Goal: Information Seeking & Learning: Compare options

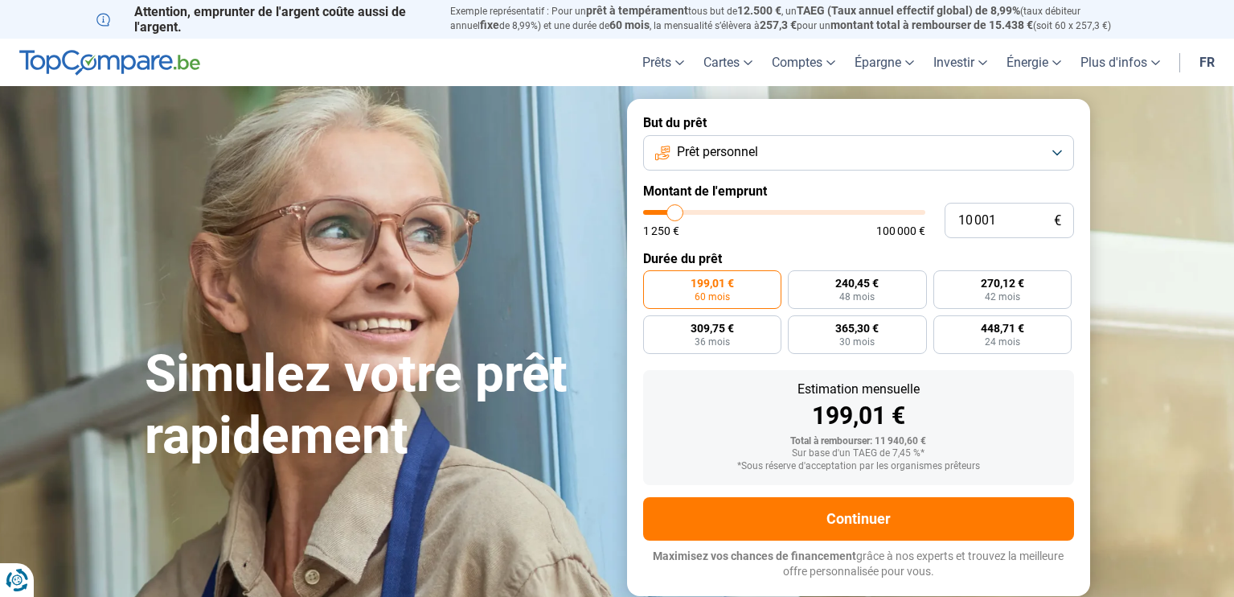
click at [1052, 144] on button "Prêt personnel" at bounding box center [858, 152] width 431 height 35
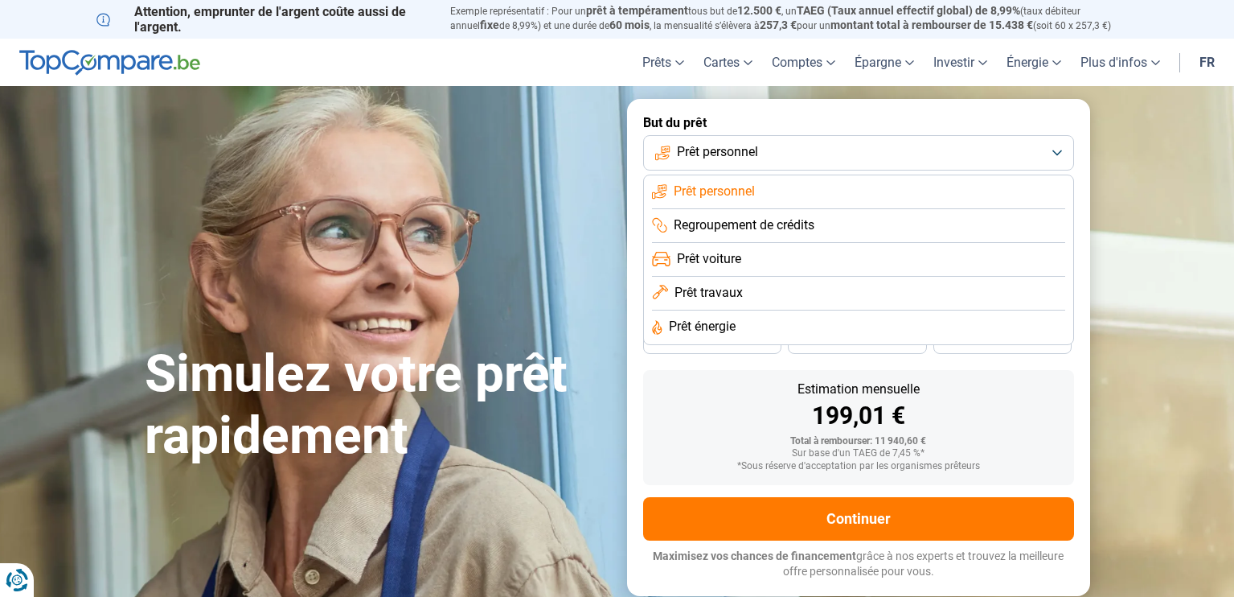
click at [736, 297] on span "Prêt travaux" at bounding box center [709, 293] width 68 height 18
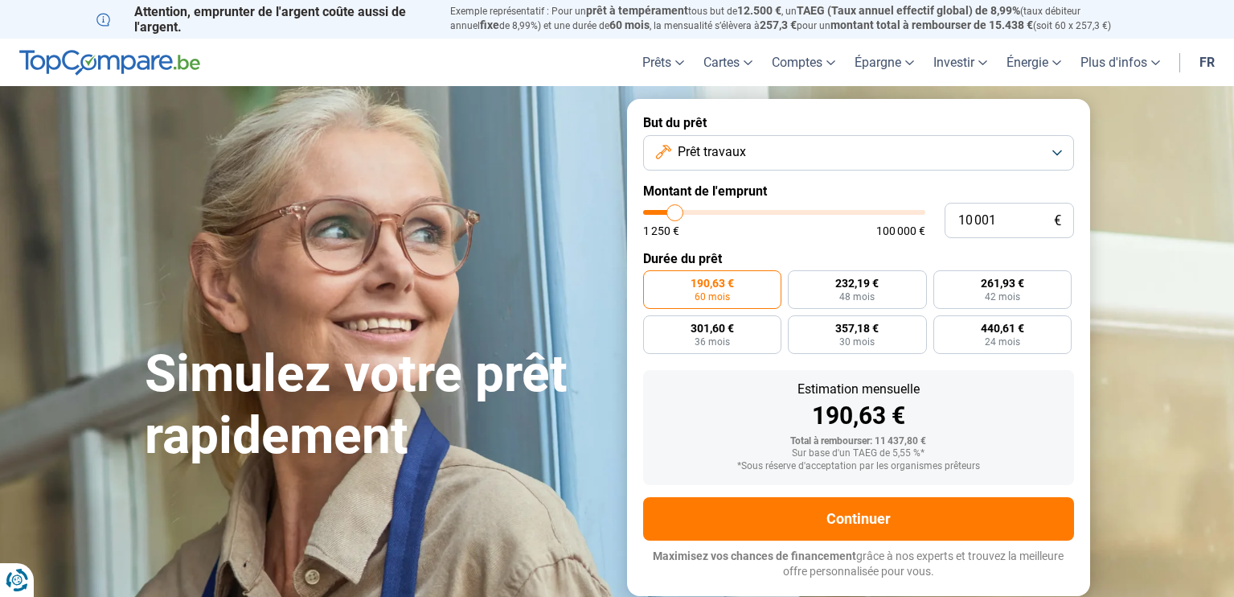
type input "31 500"
type input "31500"
click at [732, 212] on input "range" at bounding box center [784, 212] width 282 height 5
radio input "false"
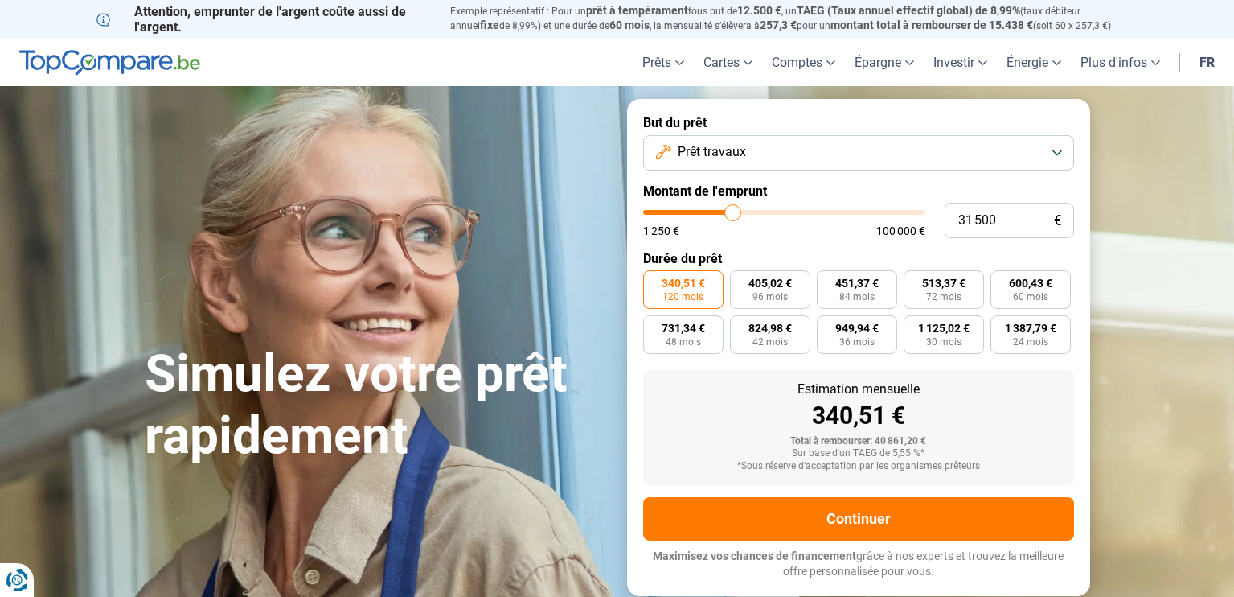
type input "21 250"
type input "21250"
click at [705, 213] on input "range" at bounding box center [784, 212] width 282 height 5
type input "13 500"
type input "13500"
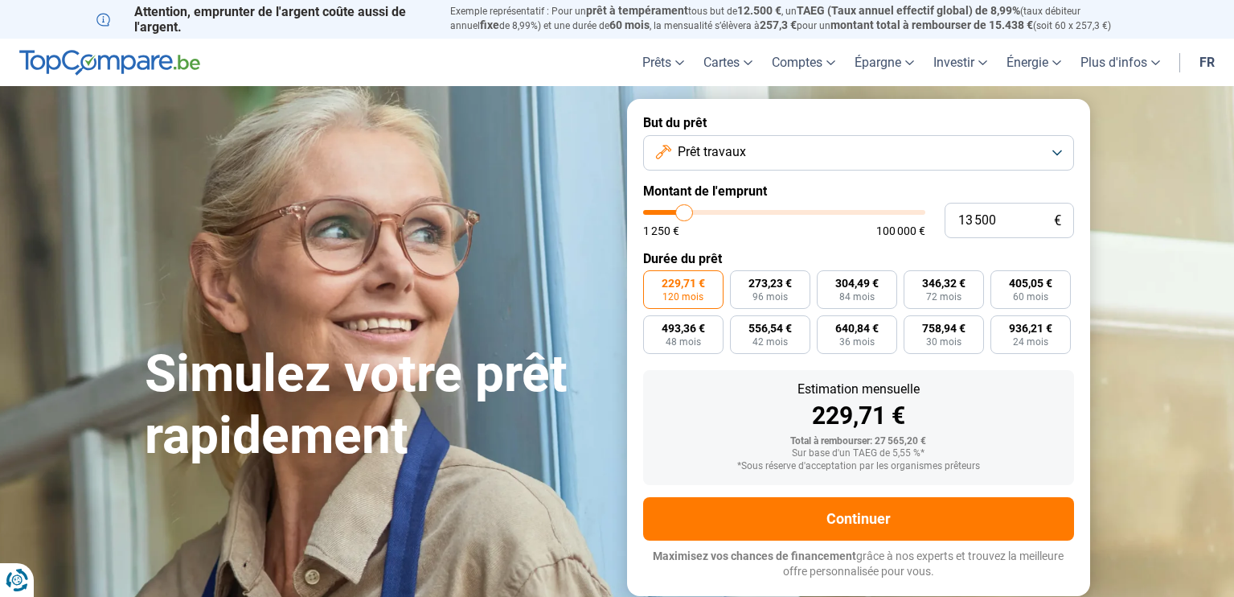
click at [684, 212] on input "range" at bounding box center [784, 212] width 282 height 5
radio input "true"
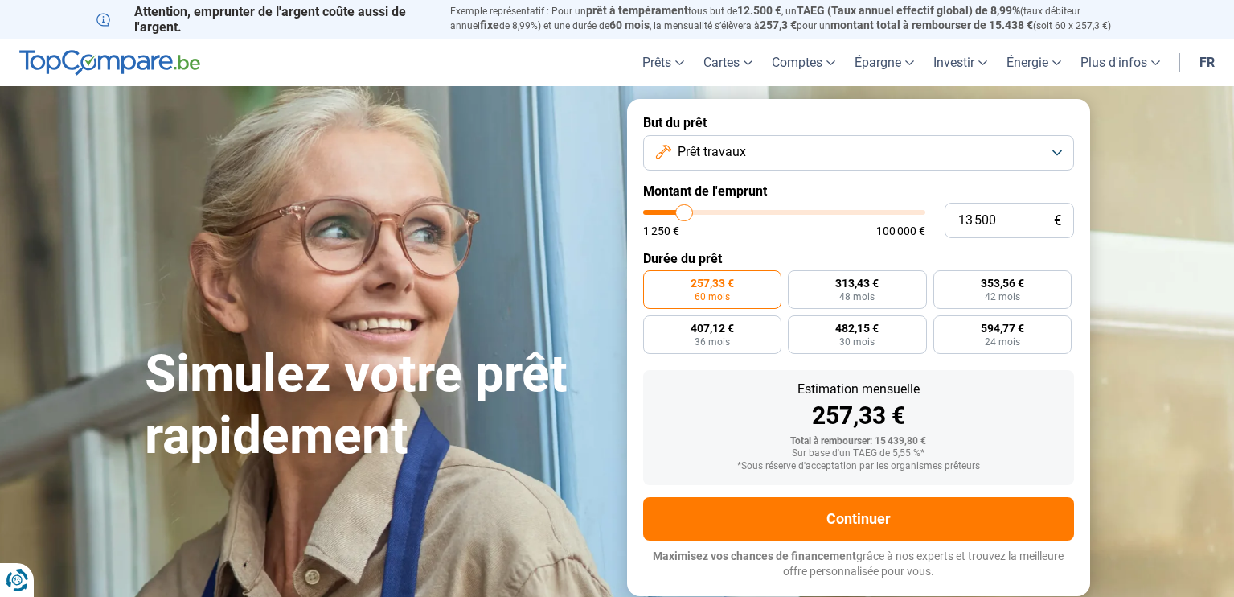
type input "9 000"
type input "9000"
click at [672, 211] on input "range" at bounding box center [784, 212] width 282 height 5
radio input "true"
click at [680, 210] on input "range" at bounding box center [784, 212] width 282 height 5
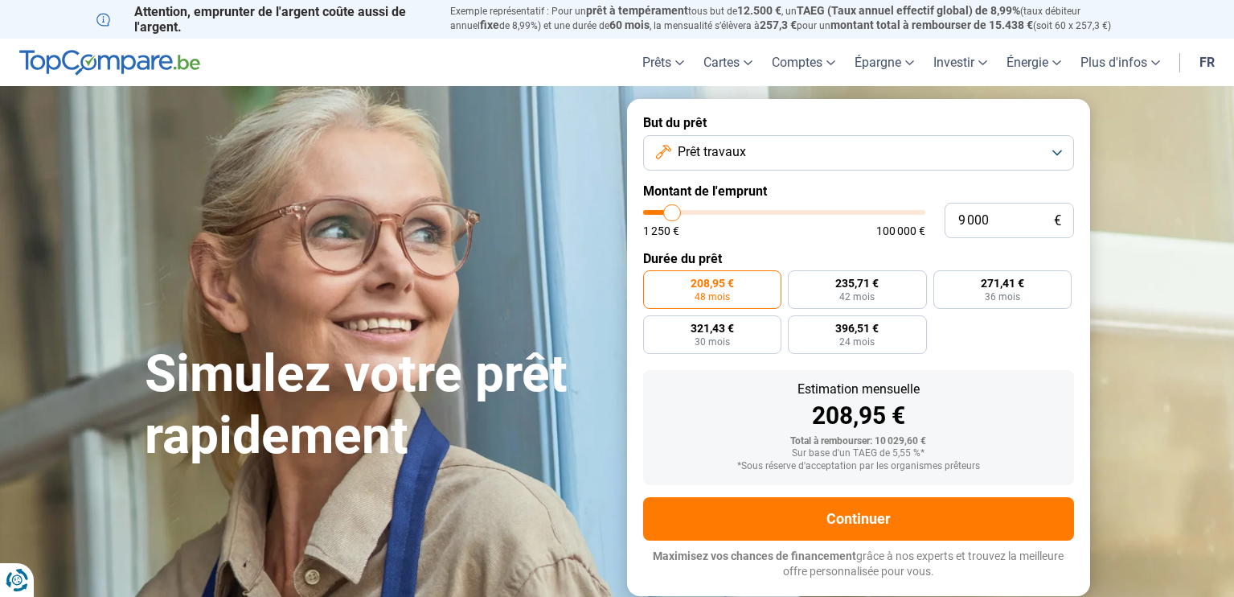
click at [679, 212] on input "range" at bounding box center [784, 212] width 282 height 5
type input "13 250"
type input "13250"
click at [683, 212] on input "range" at bounding box center [784, 212] width 282 height 5
radio input "false"
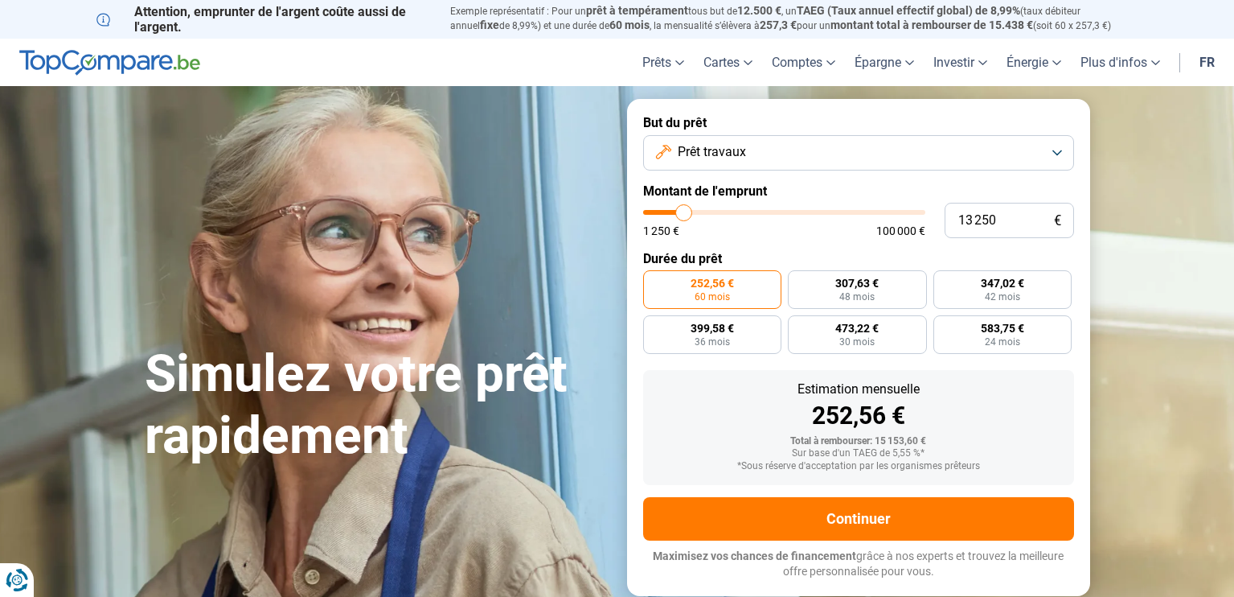
click at [677, 212] on input "range" at bounding box center [784, 212] width 282 height 5
click at [678, 211] on input "range" at bounding box center [784, 212] width 282 height 5
click at [675, 210] on input "range" at bounding box center [784, 212] width 282 height 5
type input "8 500"
type input "8500"
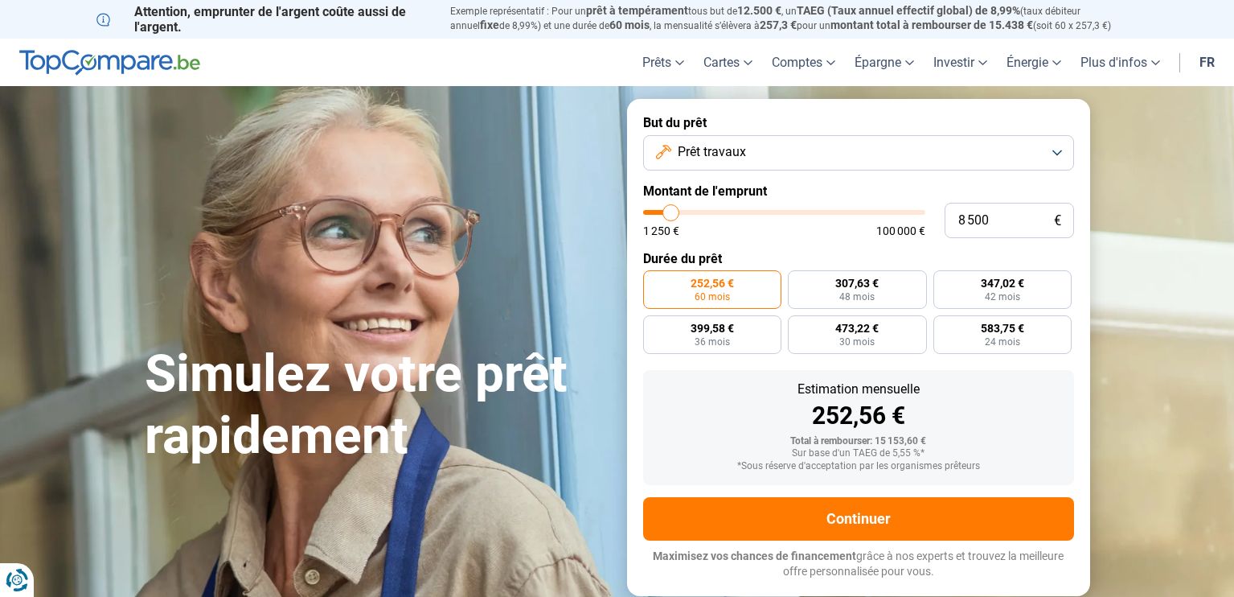
click at [671, 210] on input "range" at bounding box center [784, 212] width 282 height 5
radio input "true"
click at [995, 224] on input "8 500" at bounding box center [1009, 220] width 129 height 35
type input "850"
type input "1250"
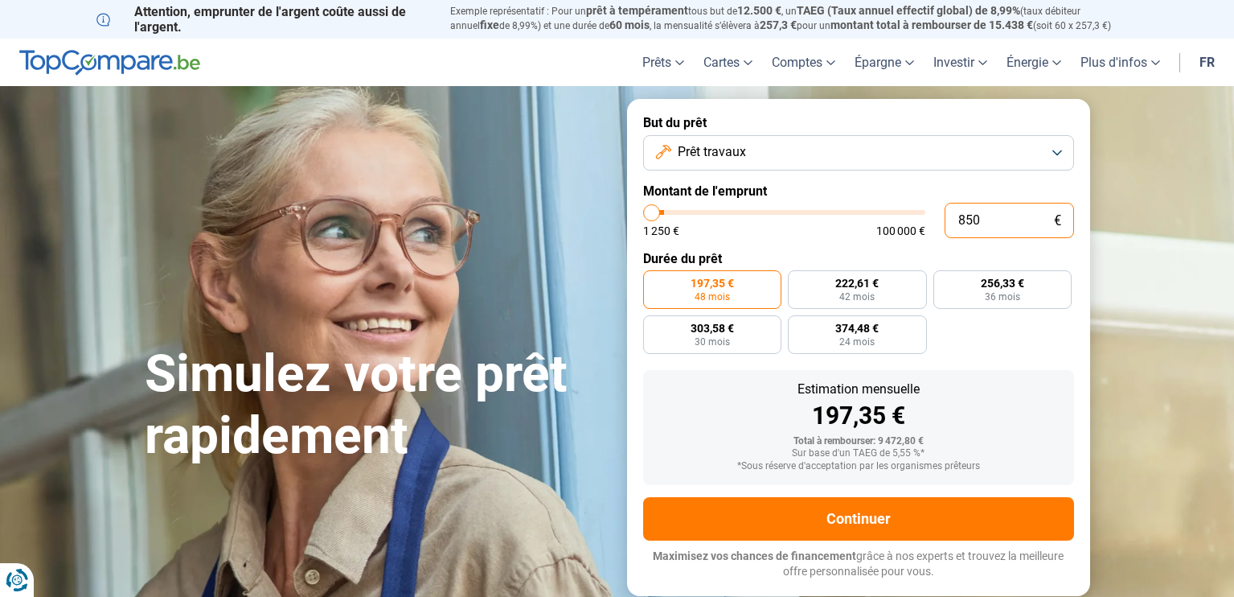
type input "85"
type input "1250"
type input "8"
type input "1250"
type input "0"
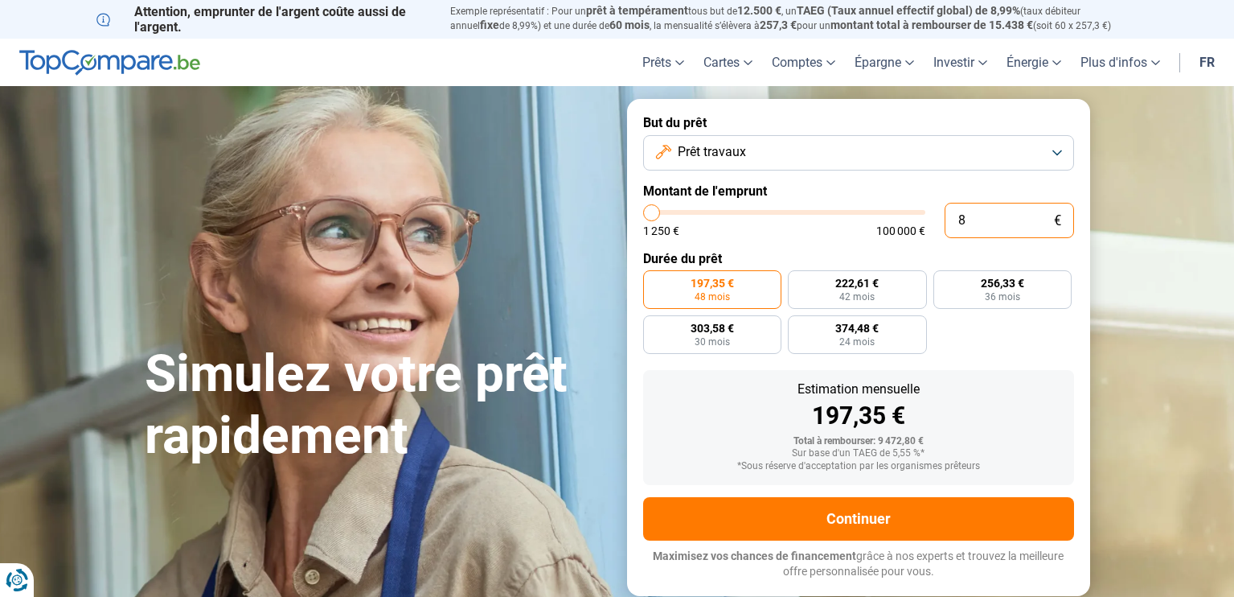
type input "1250"
type input "1 250"
type input "1250"
radio input "true"
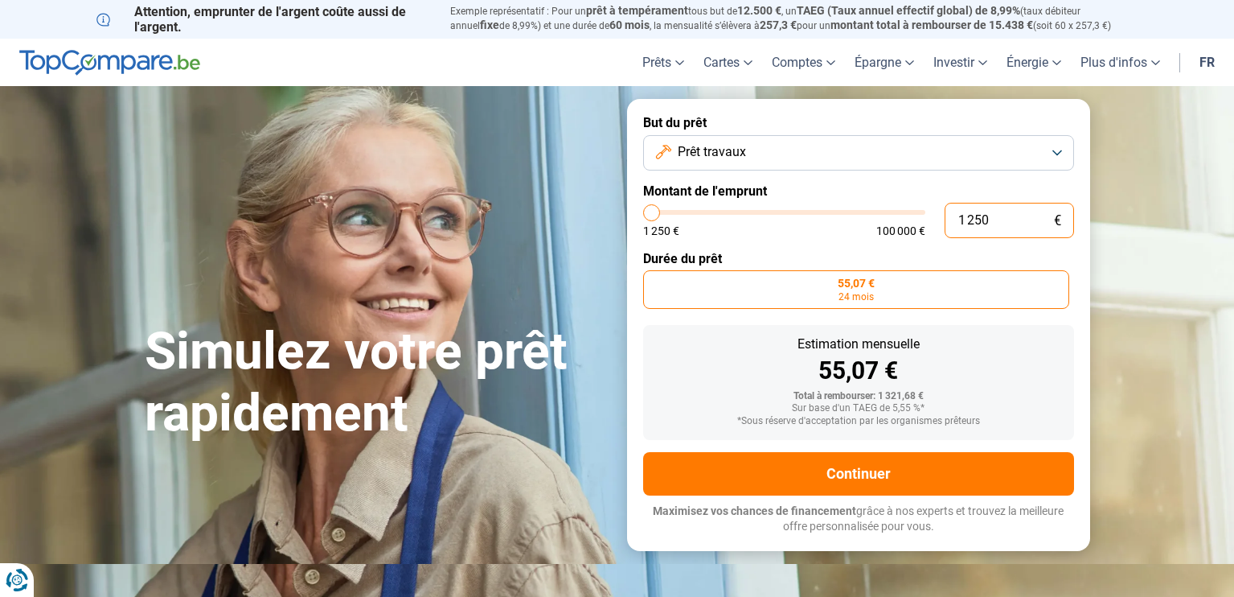
type input "125"
type input "1250"
type input "12"
type input "1250"
type input "1"
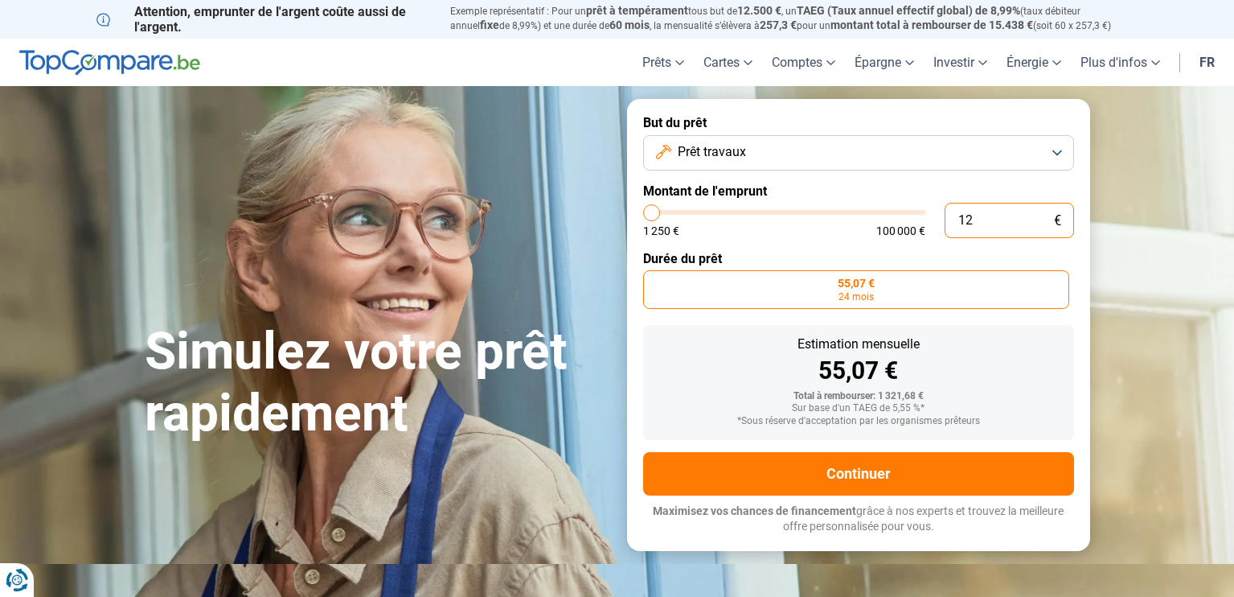
type input "1250"
type input "0"
type input "1250"
type input "1"
type input "1250"
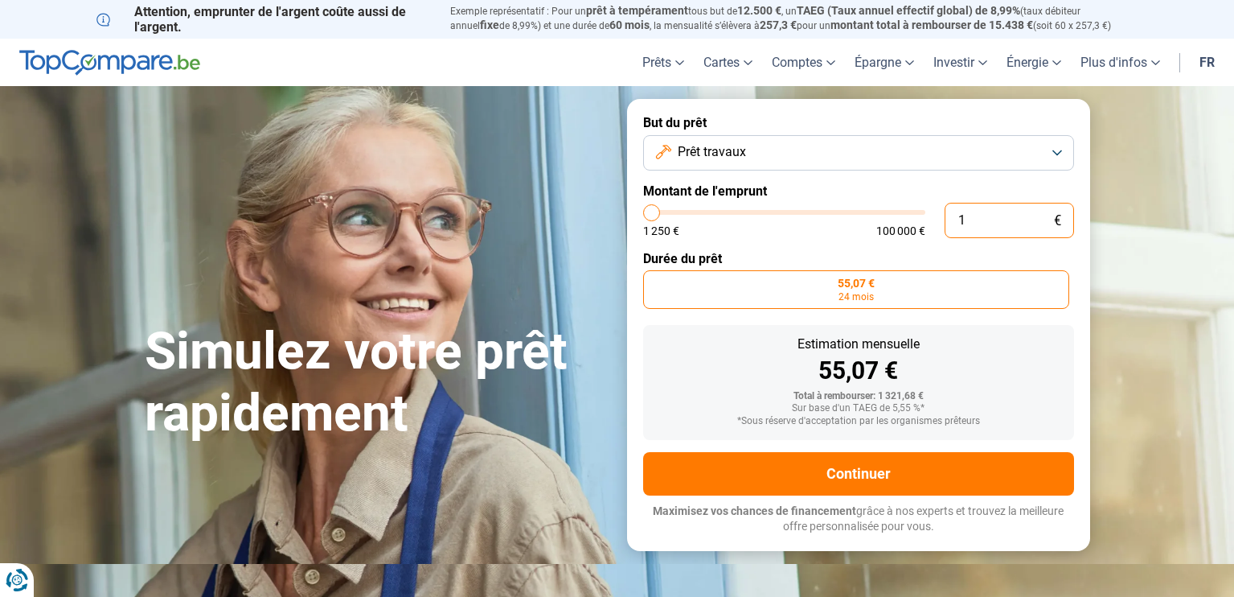
type input "12"
type input "1250"
type input "120"
type input "1250"
type input "1 200"
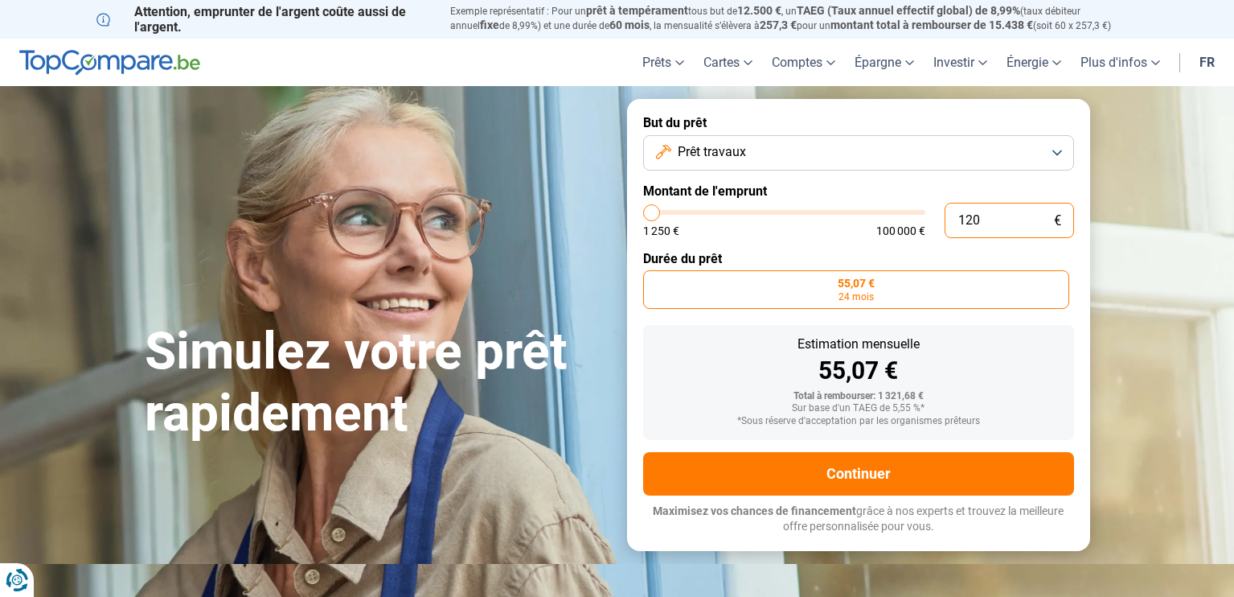
type input "1250"
type input "12 000"
type input "12000"
radio input "false"
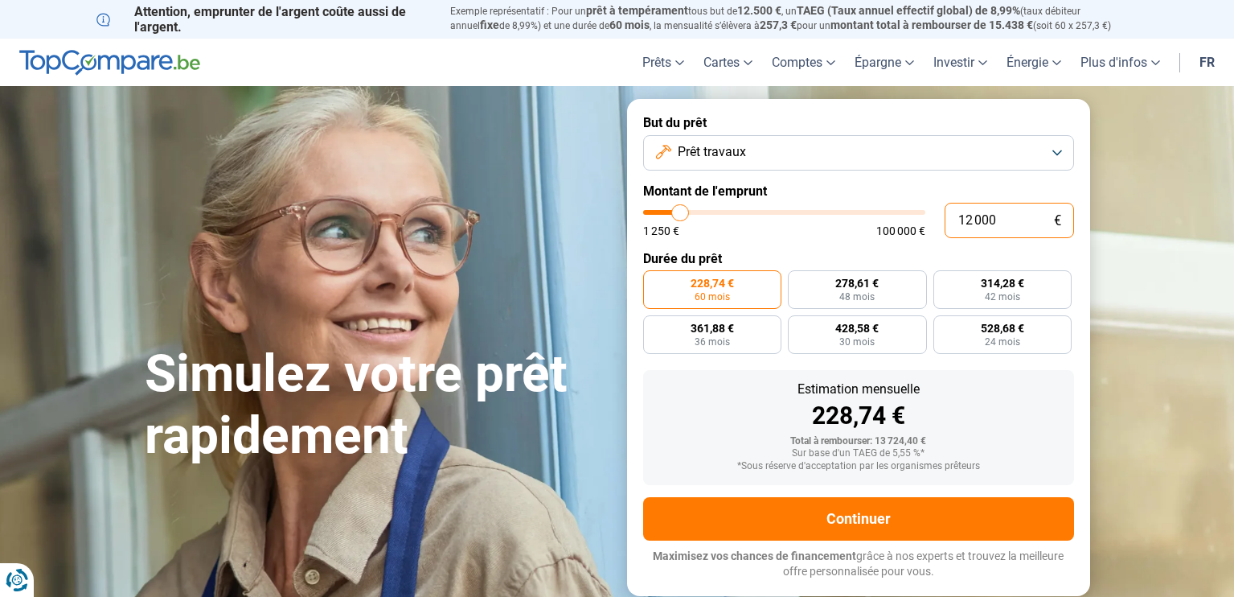
click at [1010, 217] on input "12 000" at bounding box center [1009, 220] width 129 height 35
click at [977, 218] on input "12 000" at bounding box center [1009, 220] width 129 height 35
type input "1 000"
type input "1250"
type input "100"
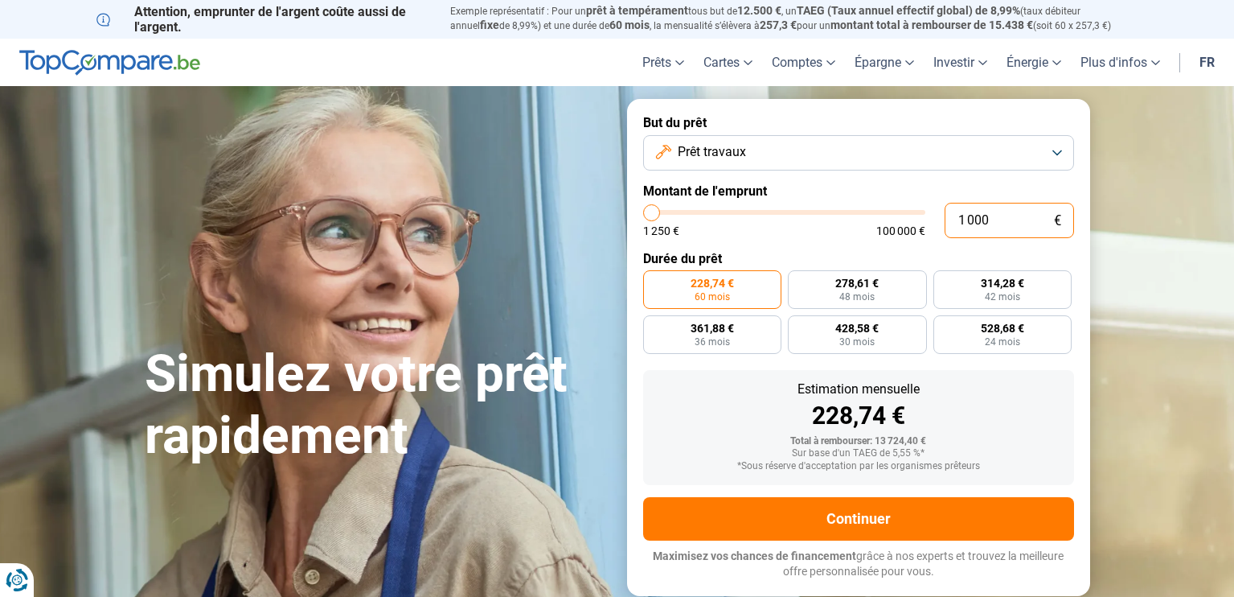
type input "1250"
type input "10"
type input "1250"
type input "1"
type input "1250"
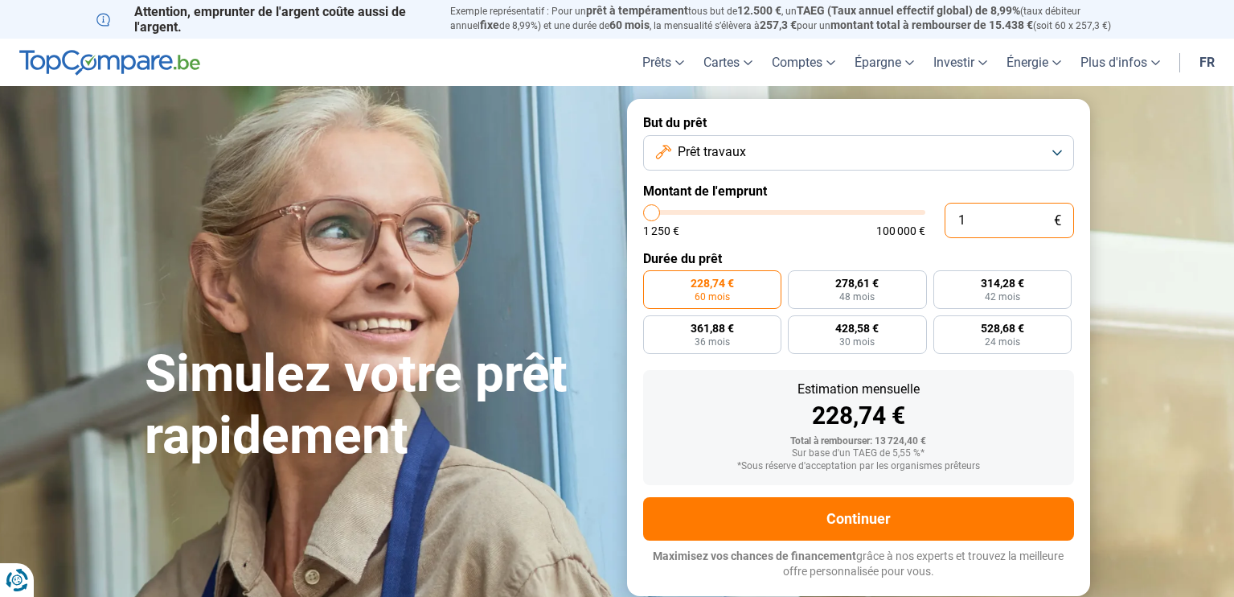
type input "0"
type input "1250"
type input "1"
type input "1250"
type input "13"
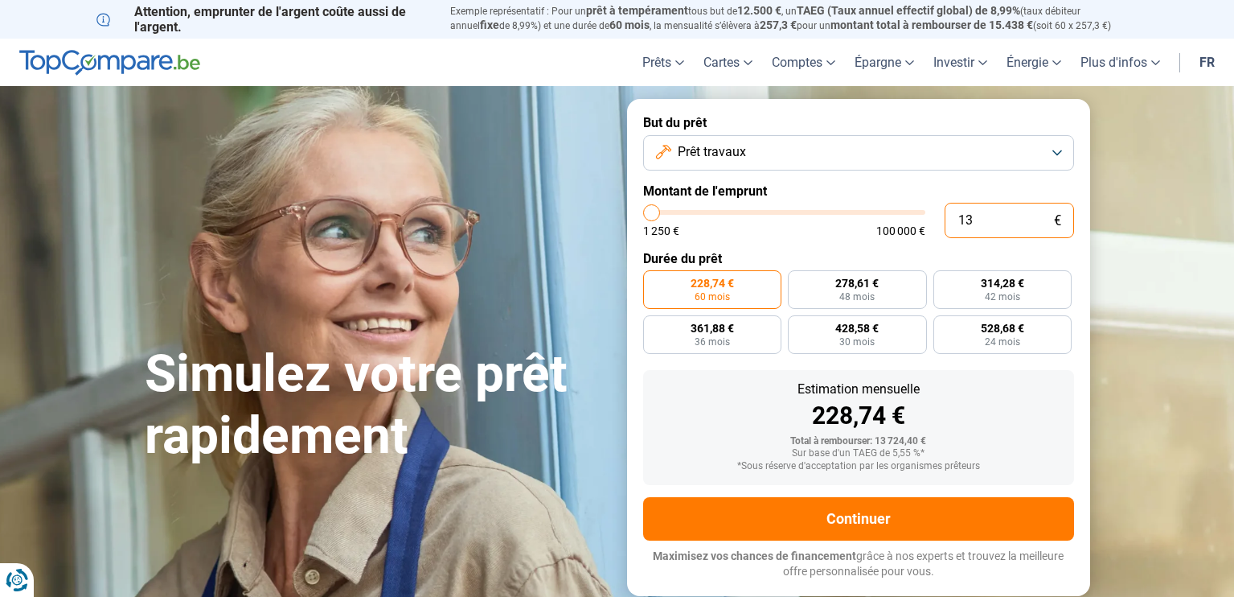
type input "1250"
type input "130"
type input "1250"
type input "1 300"
type input "1250"
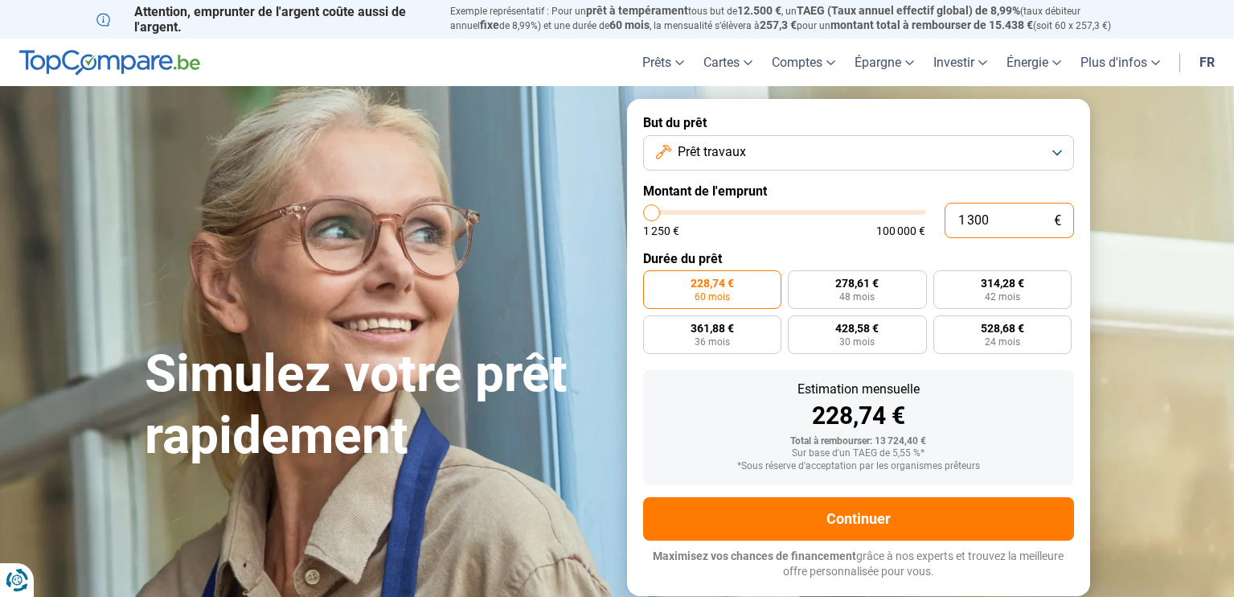
type input "13 000"
type input "13000"
type input "13 000"
click at [834, 340] on label "464,29 € 30 mois" at bounding box center [857, 334] width 139 height 39
click at [798, 326] on input "464,29 € 30 mois" at bounding box center [793, 320] width 10 height 10
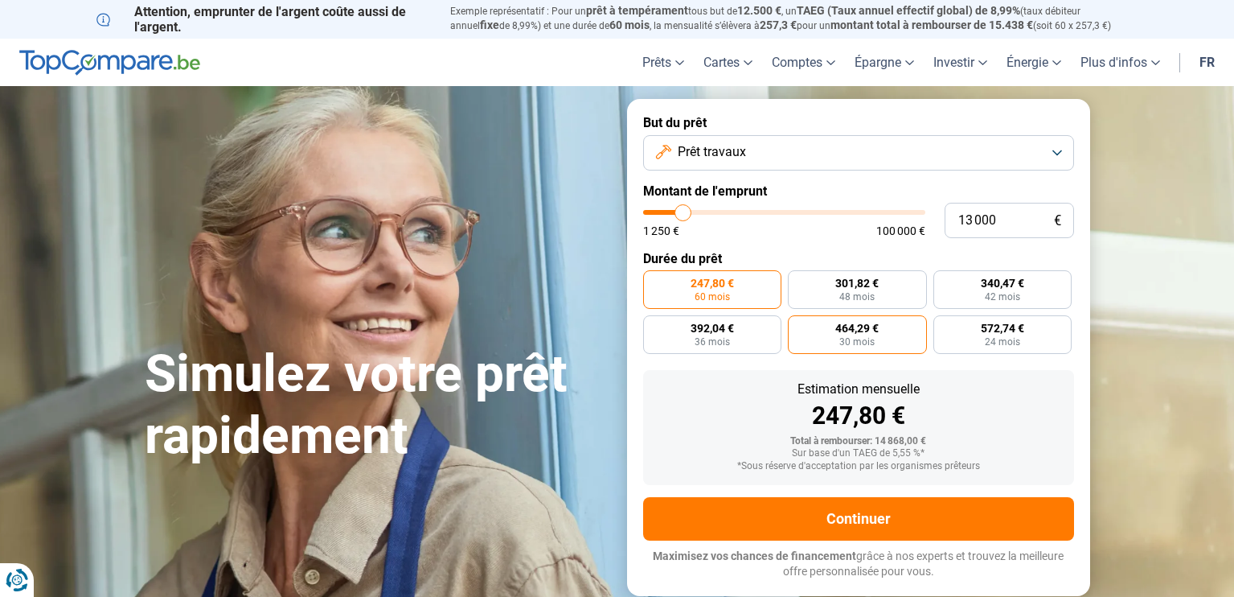
radio input "true"
